Goal: Information Seeking & Learning: Learn about a topic

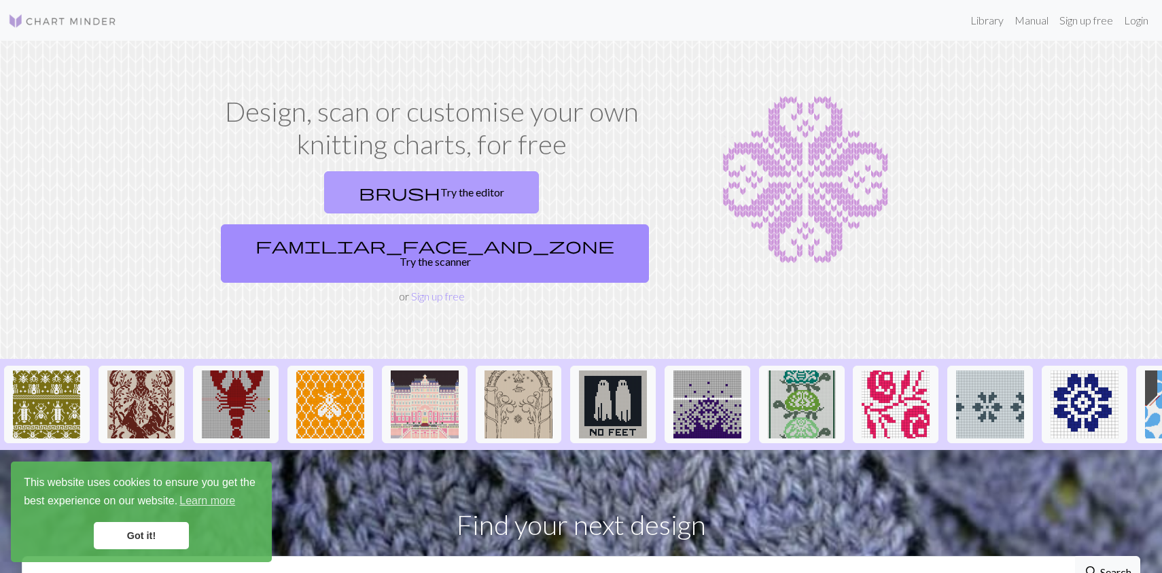
click at [324, 196] on link "brush Try the editor" at bounding box center [431, 192] width 215 height 42
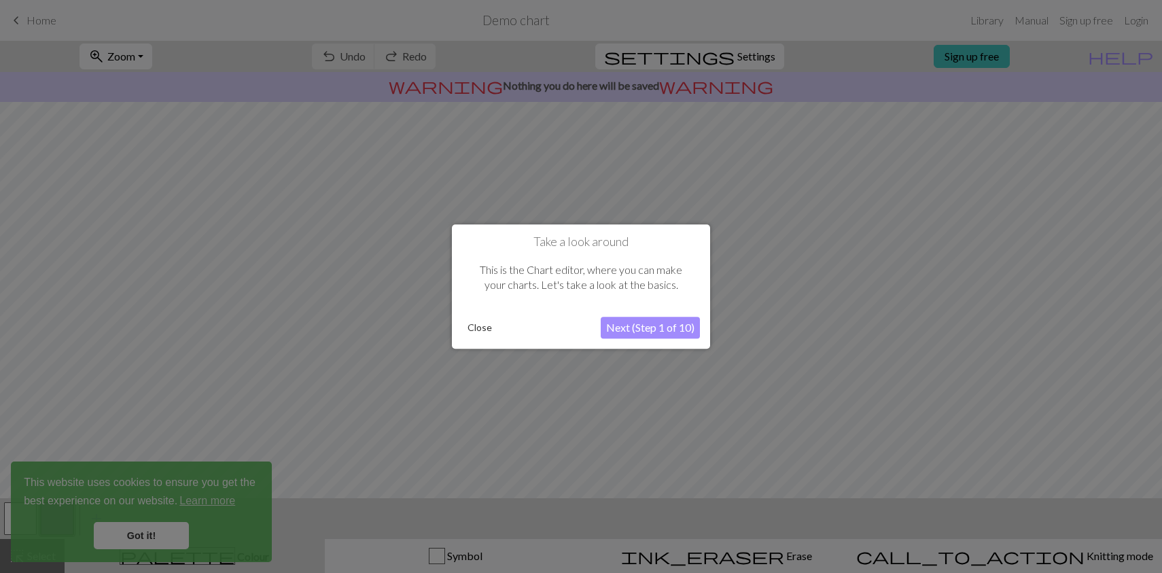
click at [642, 332] on button "Next (Step 1 of 10)" at bounding box center [650, 328] width 99 height 22
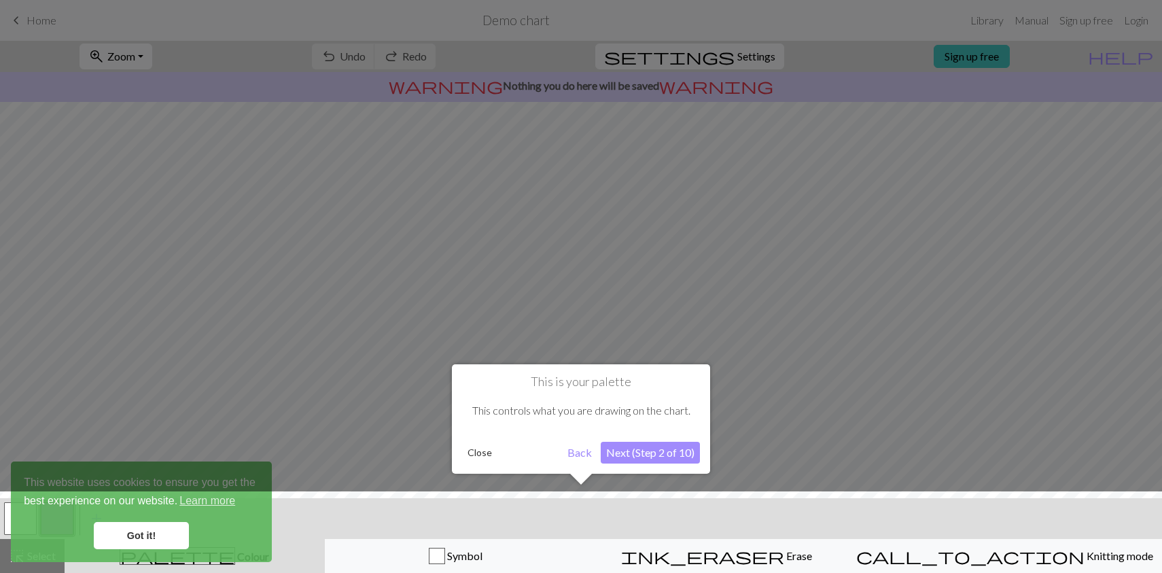
click at [641, 455] on button "Next (Step 2 of 10)" at bounding box center [650, 453] width 99 height 22
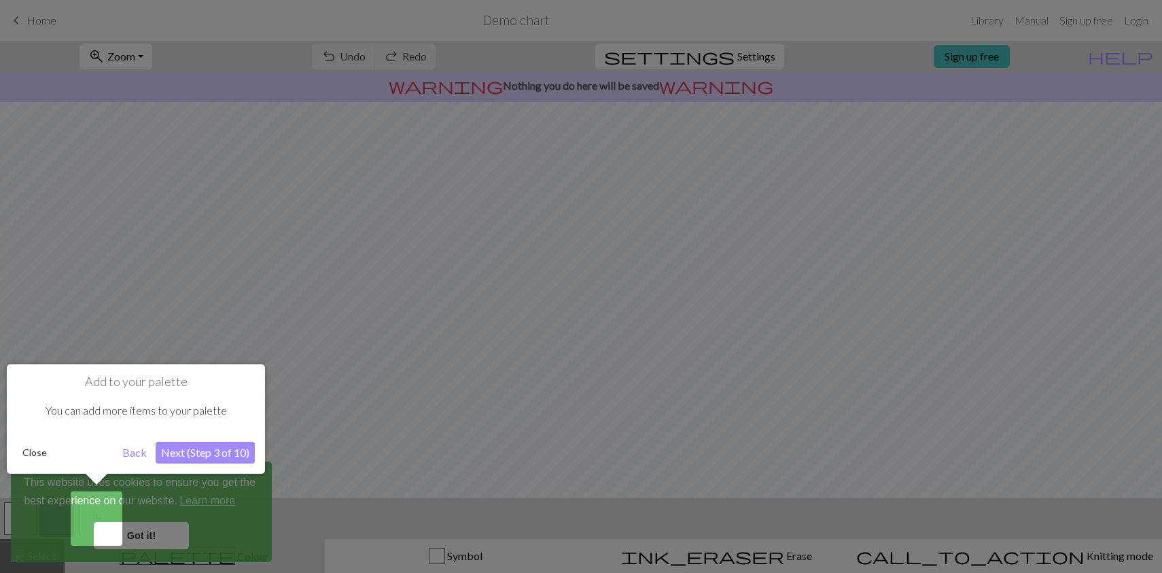
click at [31, 452] on button "Close" at bounding box center [34, 452] width 35 height 20
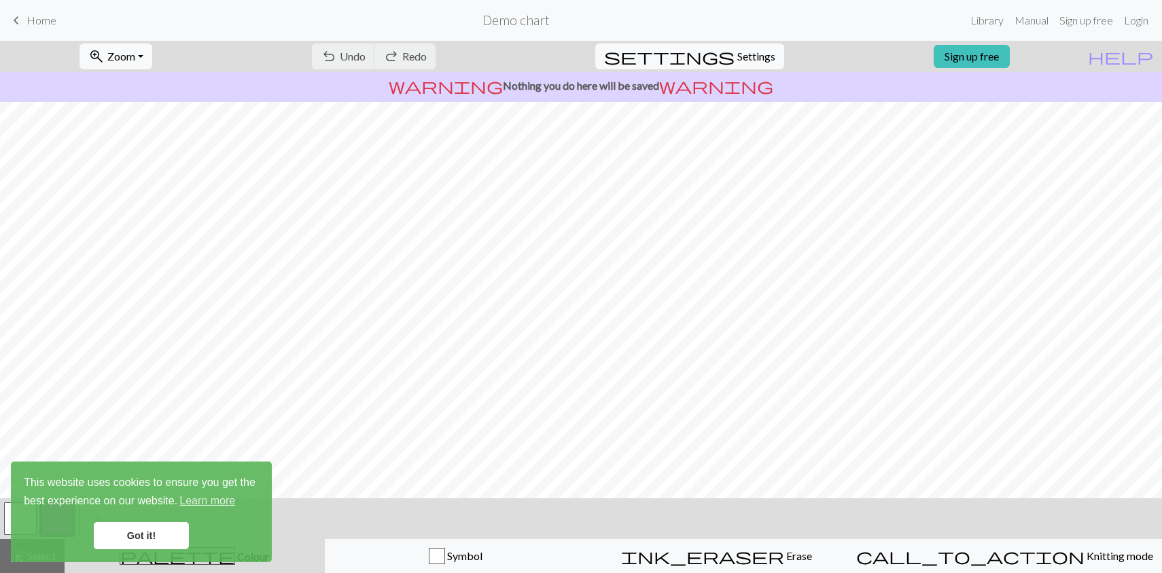
click at [29, 19] on span "Home" at bounding box center [41, 20] width 30 height 13
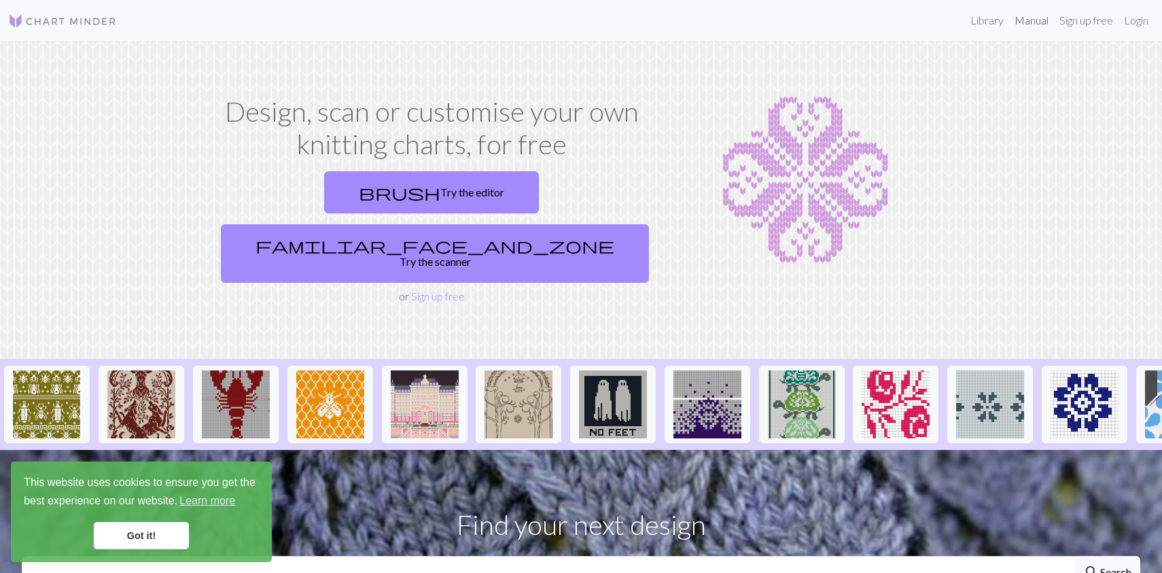
click at [1037, 21] on link "Manual" at bounding box center [1031, 20] width 45 height 27
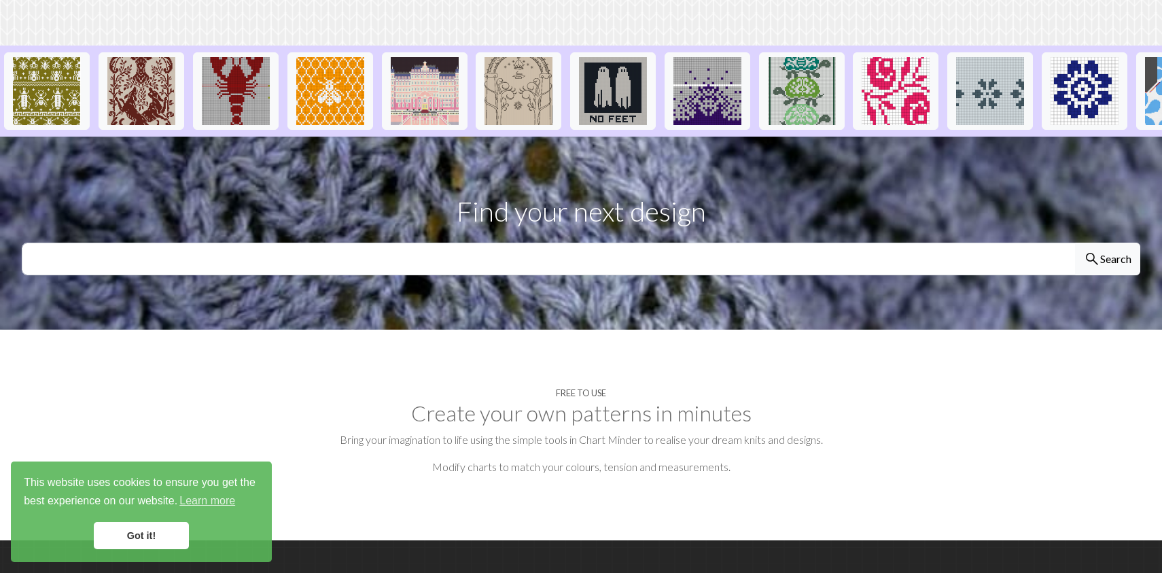
scroll to position [318, 0]
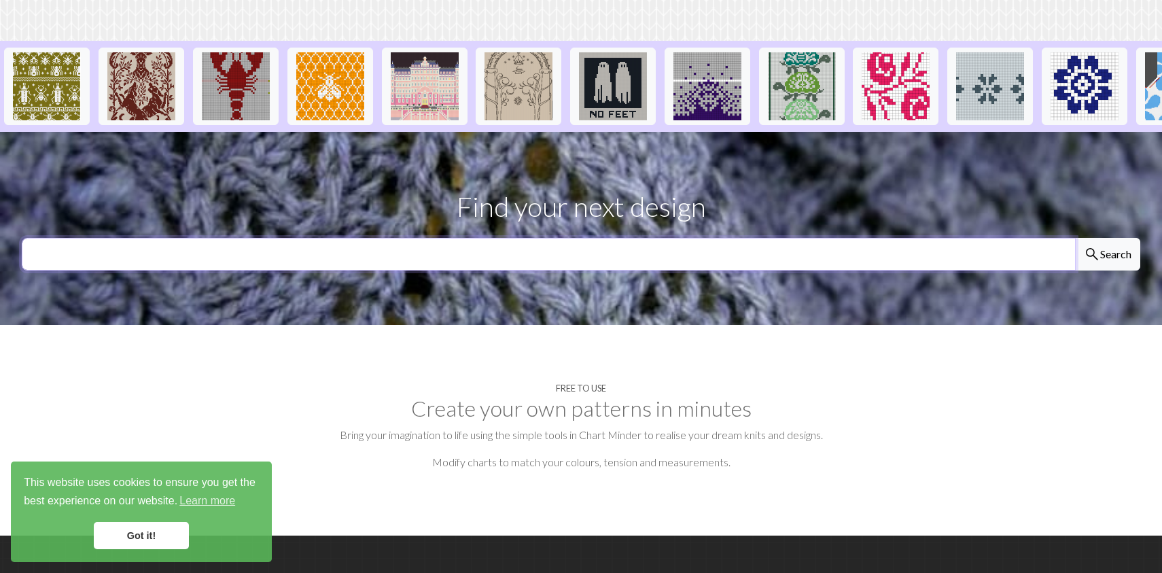
click at [960, 238] on input "text" at bounding box center [549, 254] width 1054 height 33
type input "flyers"
click at [1075, 238] on button "search Search" at bounding box center [1107, 254] width 65 height 33
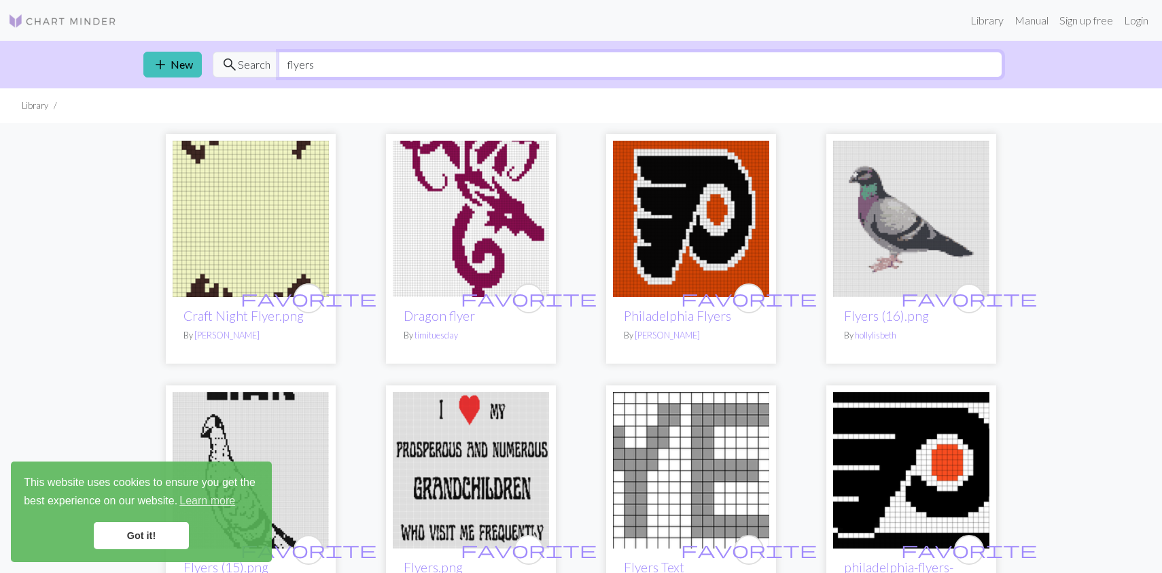
click at [376, 67] on input "flyers" at bounding box center [641, 65] width 724 height 26
type input "f"
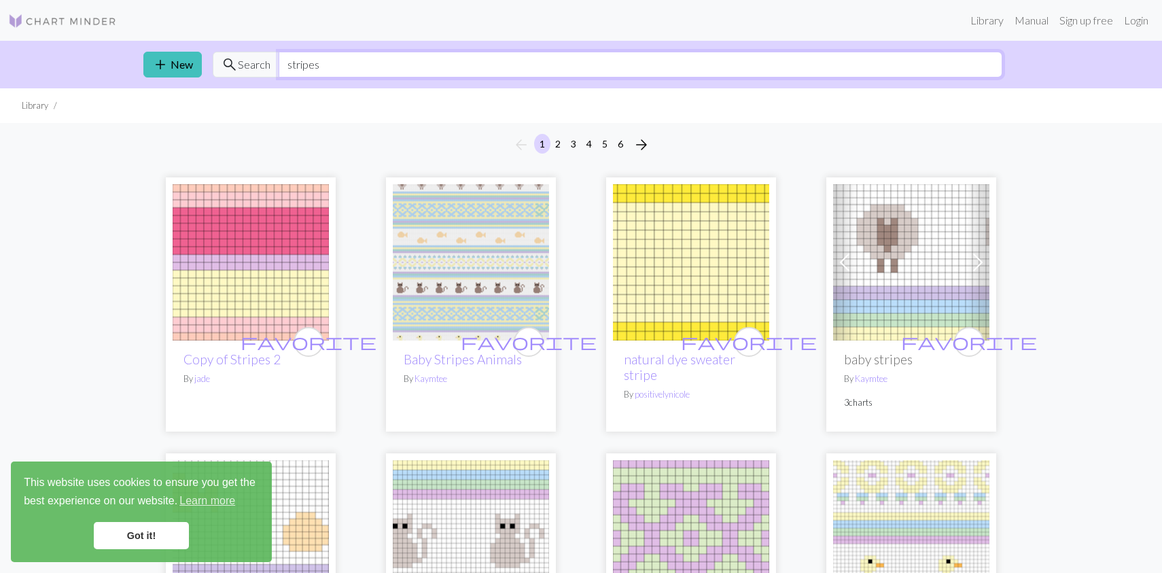
click at [287, 64] on input "stripes" at bounding box center [641, 65] width 724 height 26
type input "8 stripes"
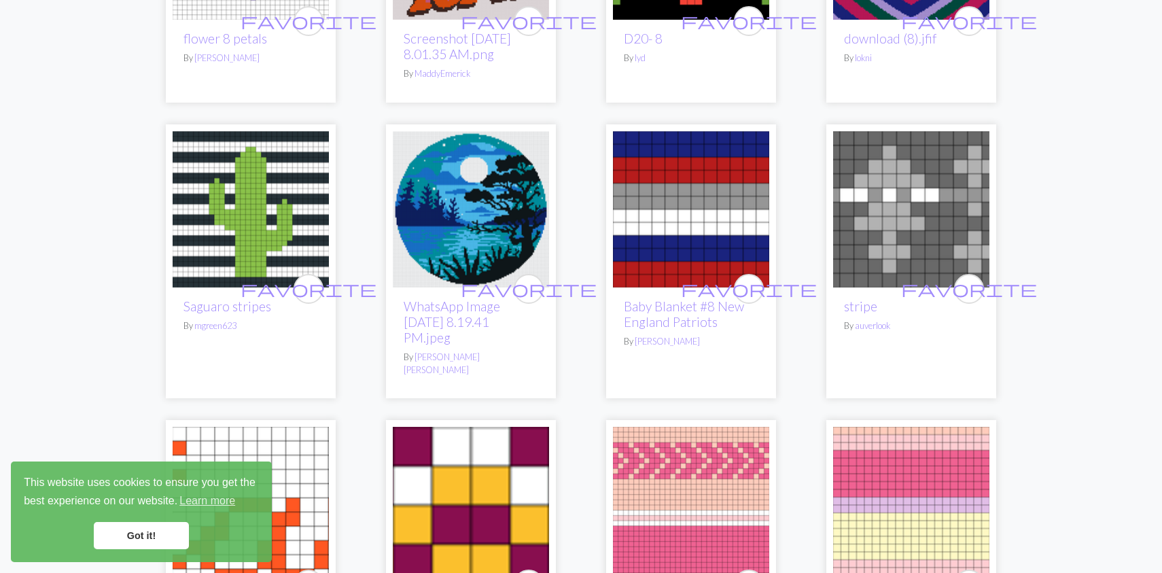
scroll to position [2027, 0]
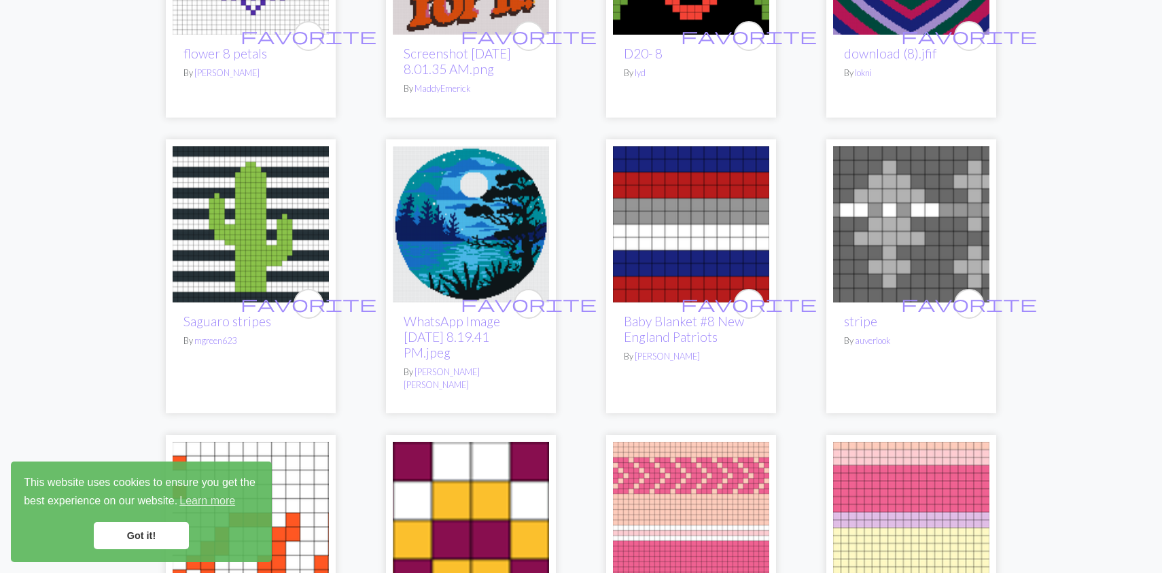
click at [714, 272] on img at bounding box center [691, 224] width 156 height 156
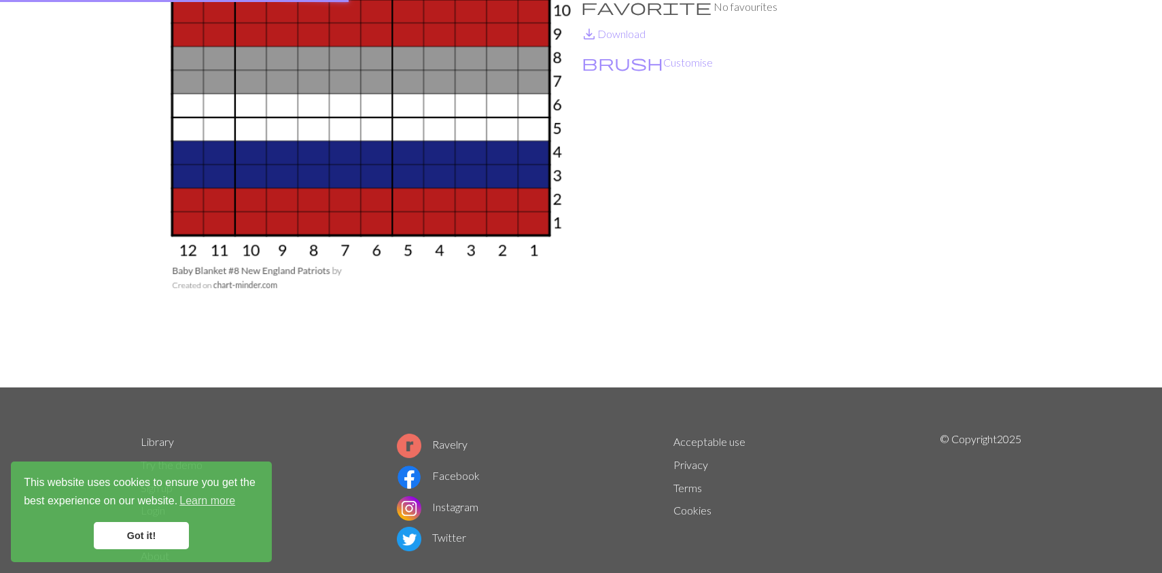
scroll to position [1, 0]
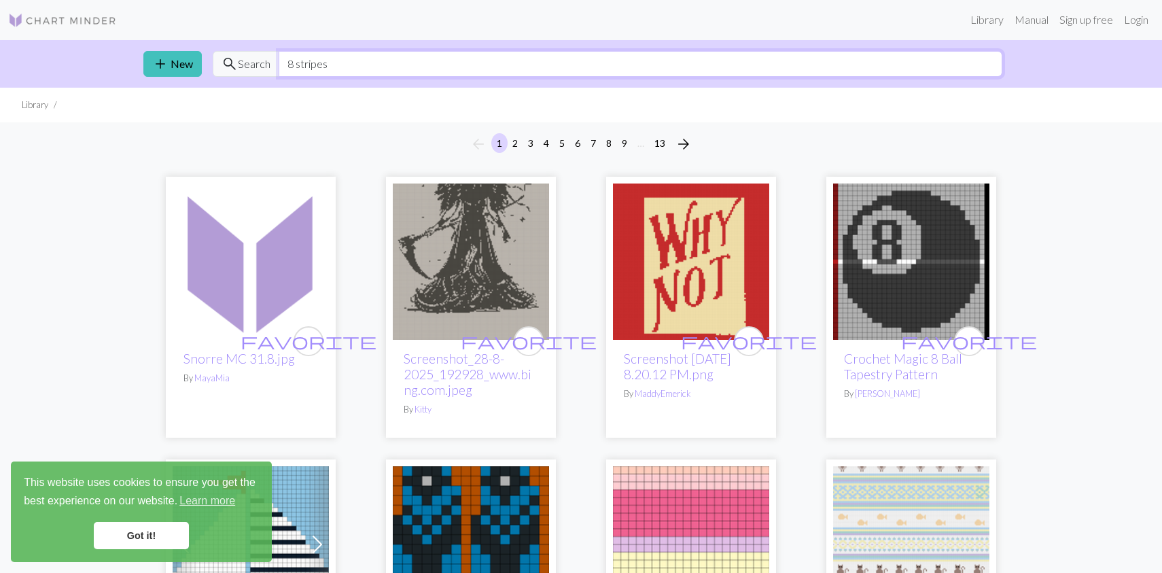
click at [296, 64] on input "8 stripes" at bounding box center [641, 64] width 724 height 26
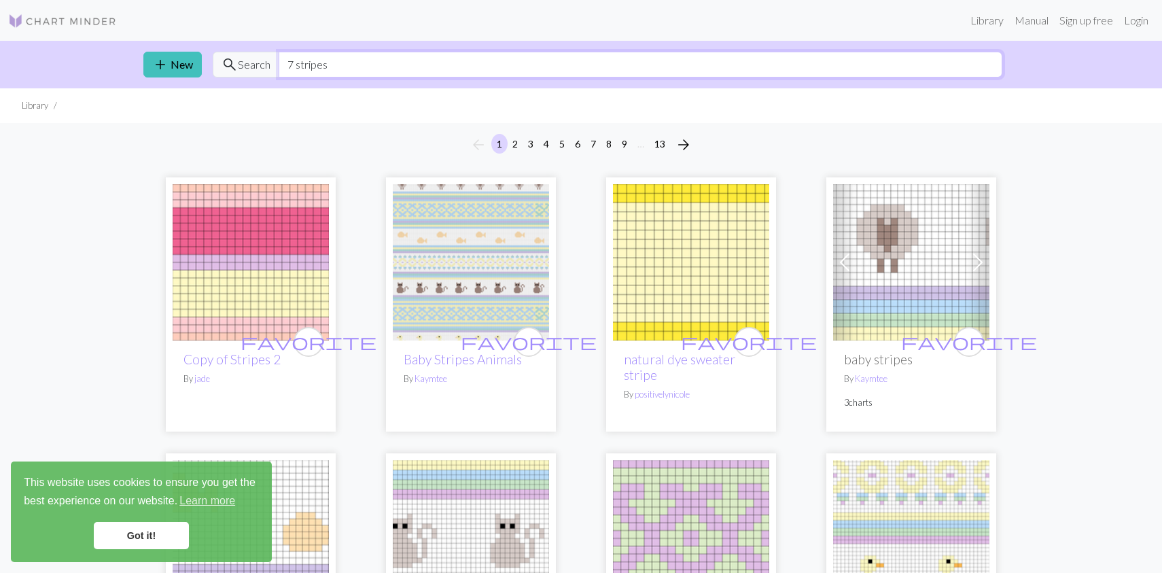
type input "7 stripes"
click at [247, 64] on span "Search" at bounding box center [254, 64] width 33 height 16
click at [172, 70] on link "add New" at bounding box center [172, 65] width 58 height 26
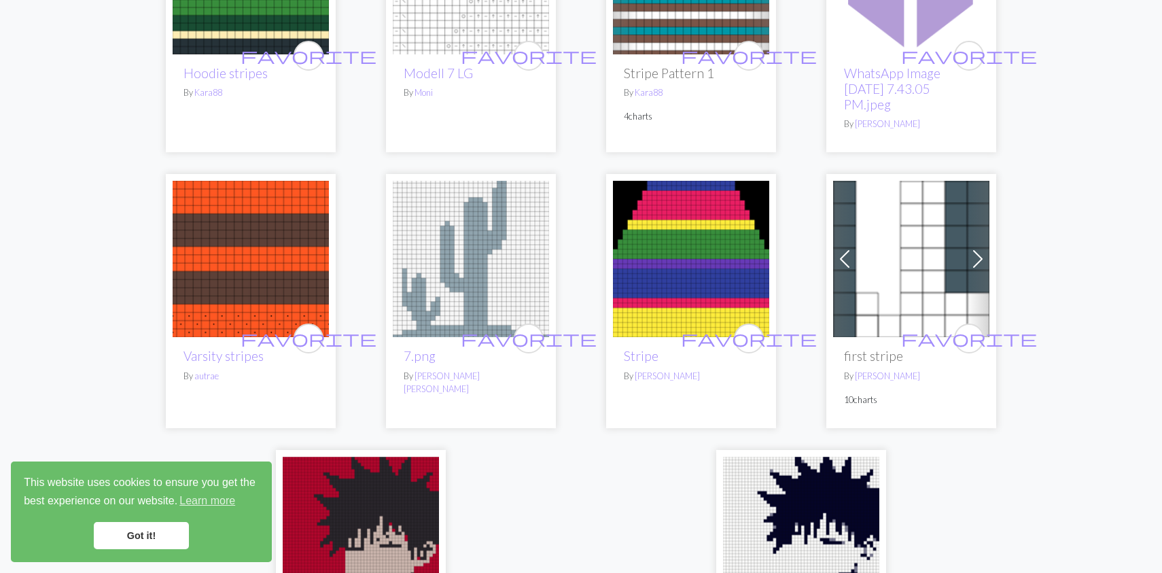
scroll to position [3004, 0]
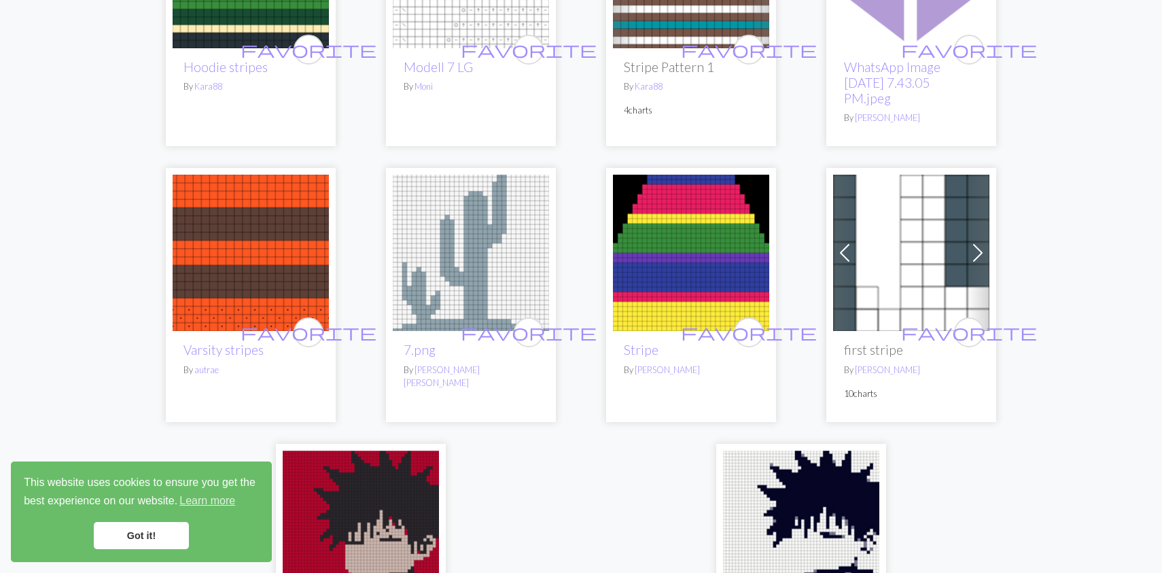
click at [254, 322] on img at bounding box center [251, 253] width 156 height 156
